Goal: Use online tool/utility

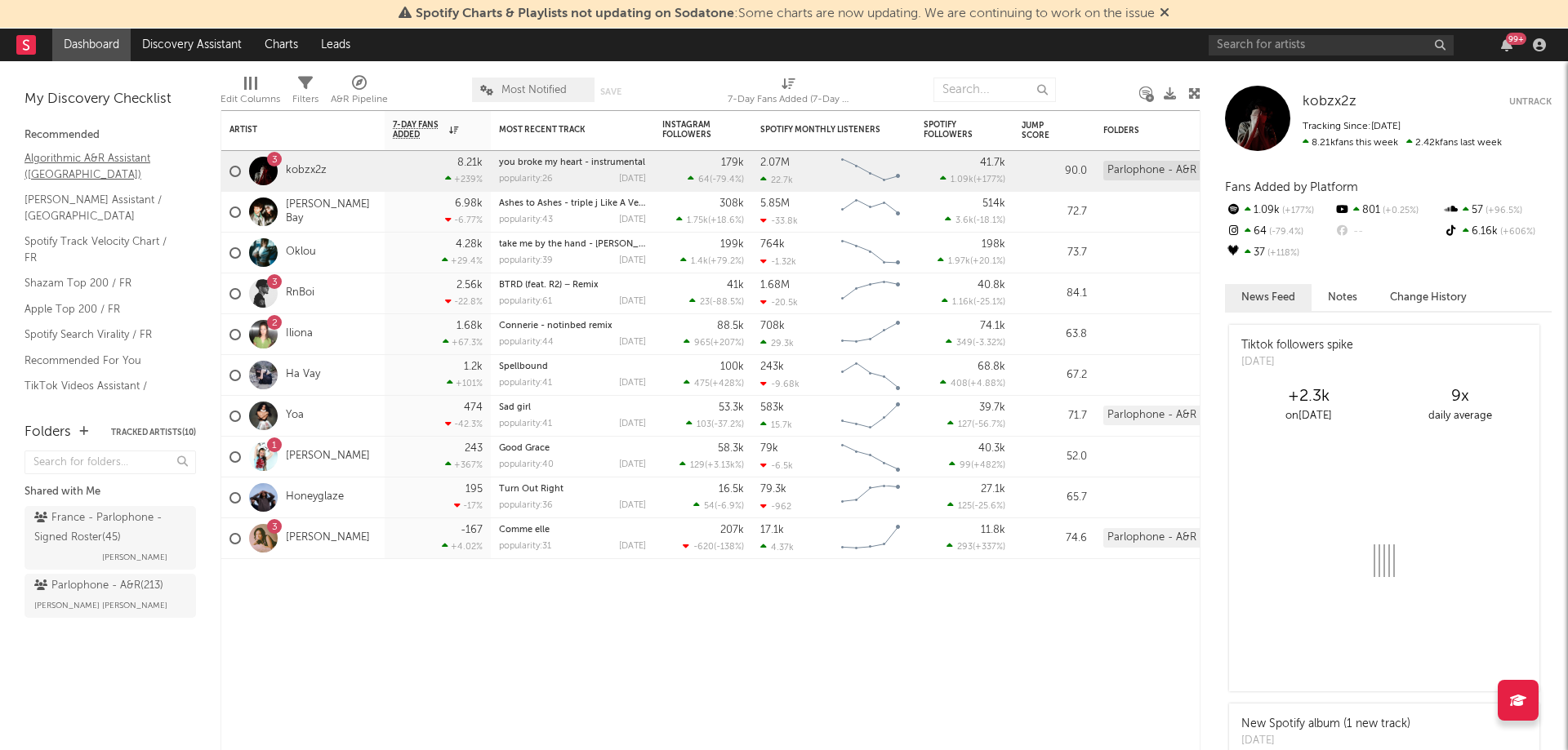
click at [80, 158] on link "Algorithmic A&R Assistant ([GEOGRAPHIC_DATA])" at bounding box center [102, 165] width 155 height 34
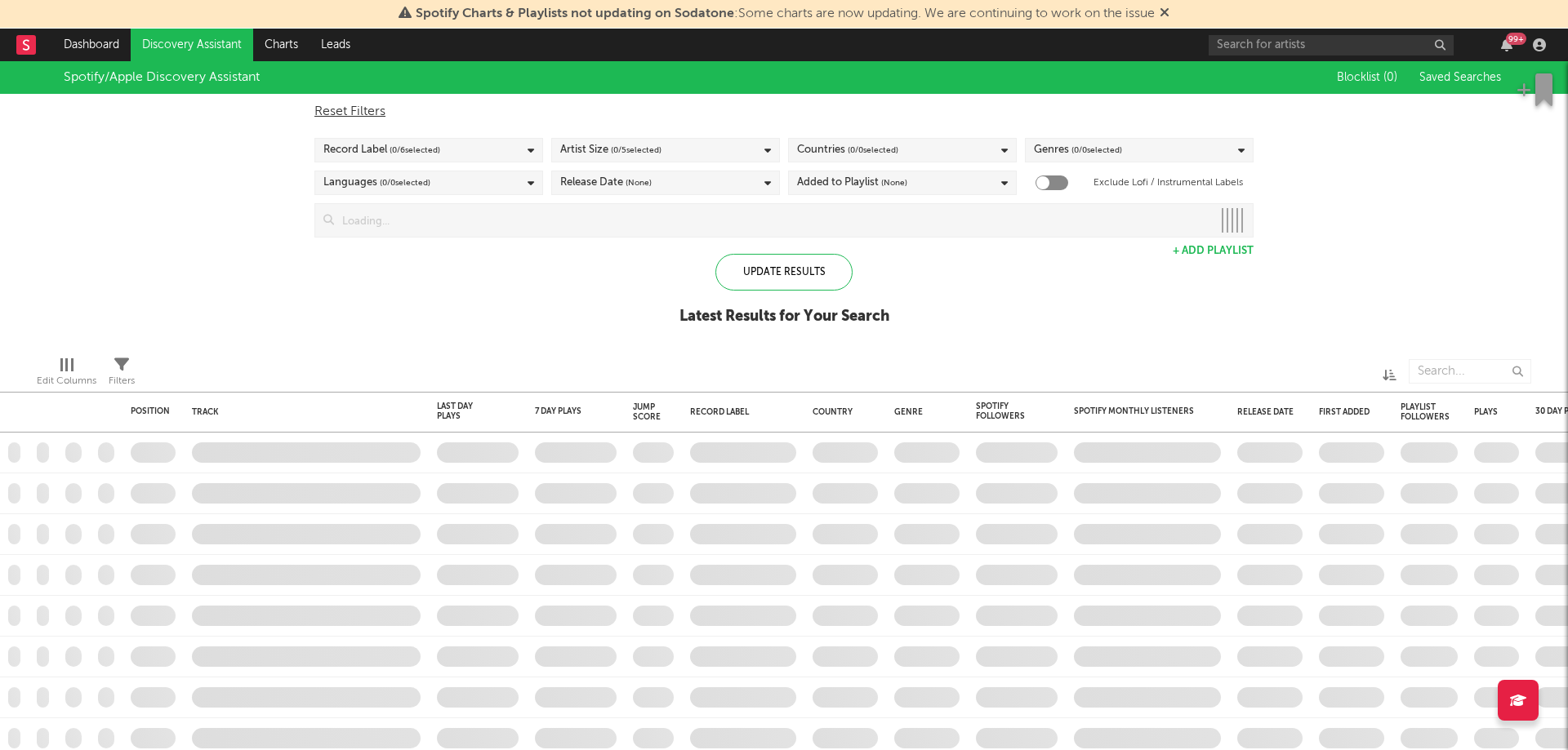
checkbox input "true"
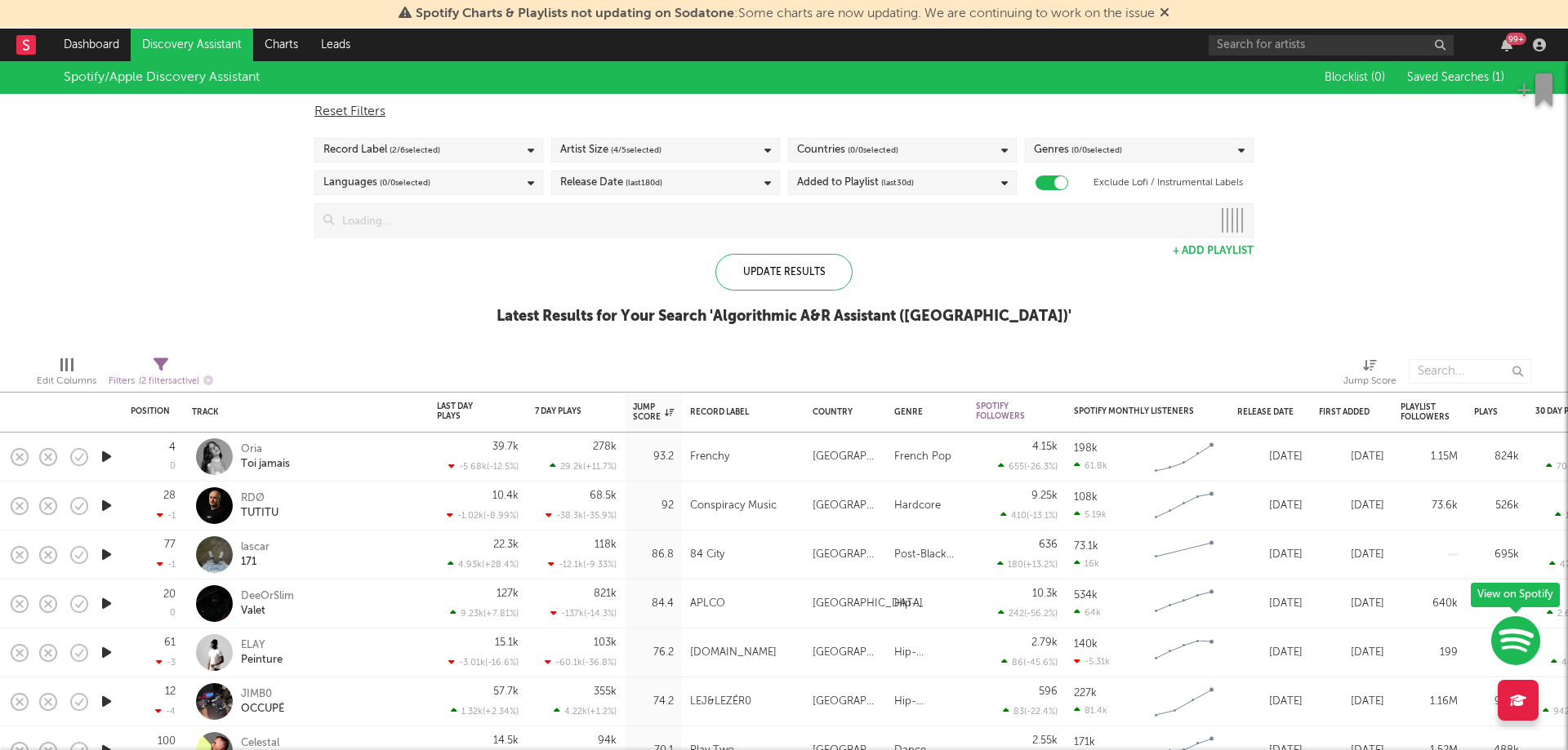
click at [464, 149] on div "Record Label ( 2 / 6 selected)" at bounding box center [428, 150] width 228 height 24
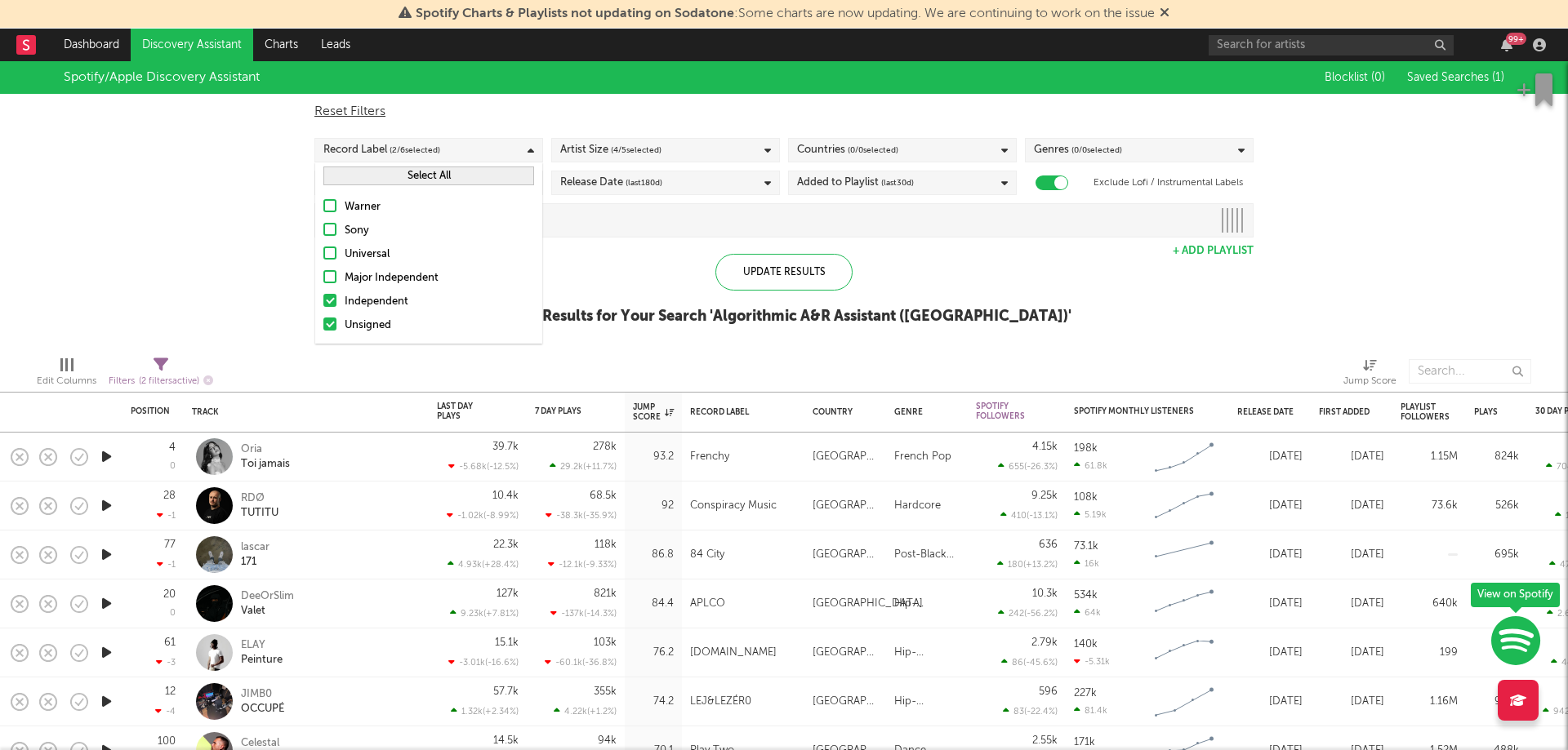
click at [283, 264] on div "Spotify/Apple Discovery Assistant Blocklist ( 0 ) Saved Searches ( 1 ) Reset Fi…" at bounding box center [784, 201] width 1568 height 282
